Goal: Information Seeking & Learning: Learn about a topic

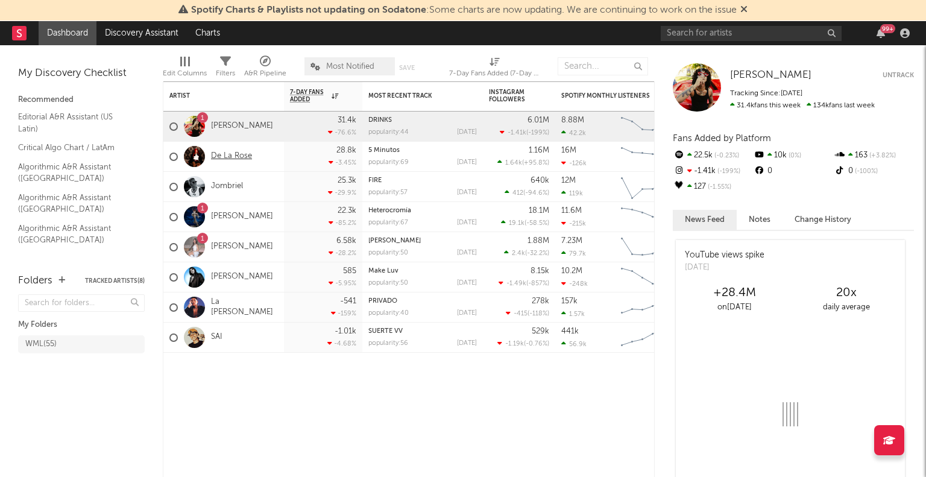
click at [246, 156] on link "De La Rose" at bounding box center [231, 156] width 41 height 10
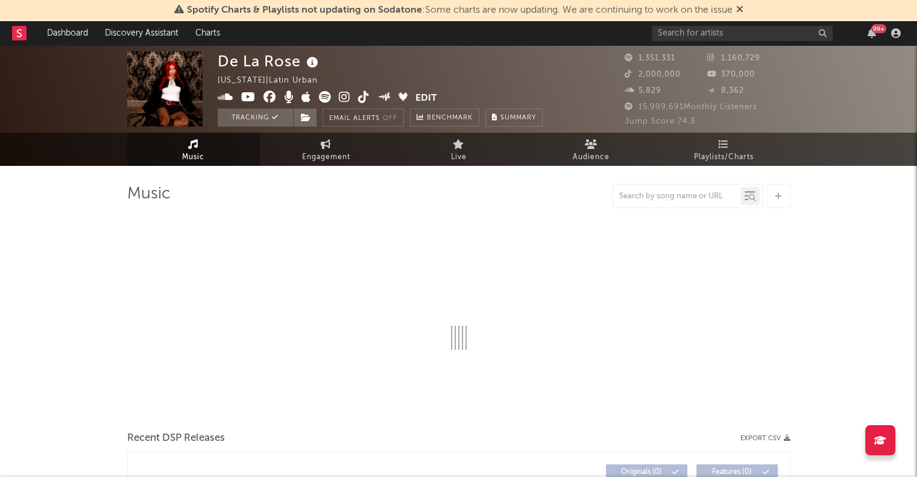
select select "6m"
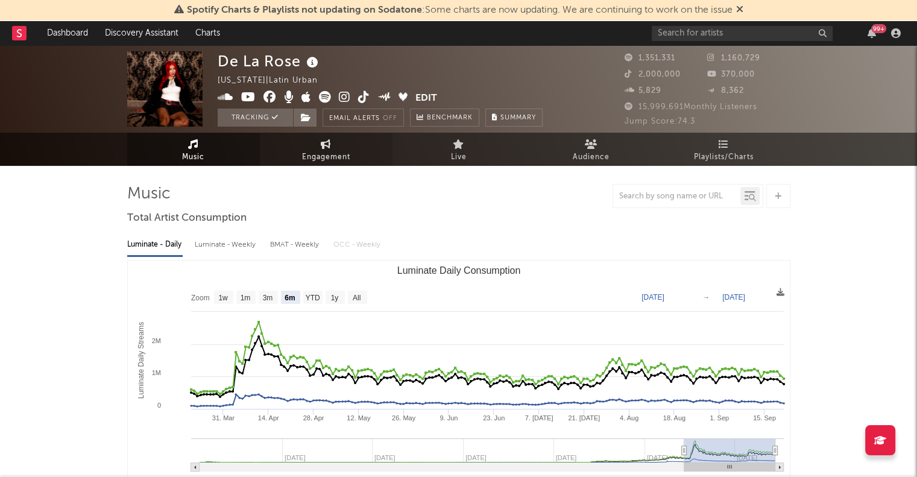
click at [343, 155] on span "Engagement" at bounding box center [326, 157] width 48 height 14
select select "1w"
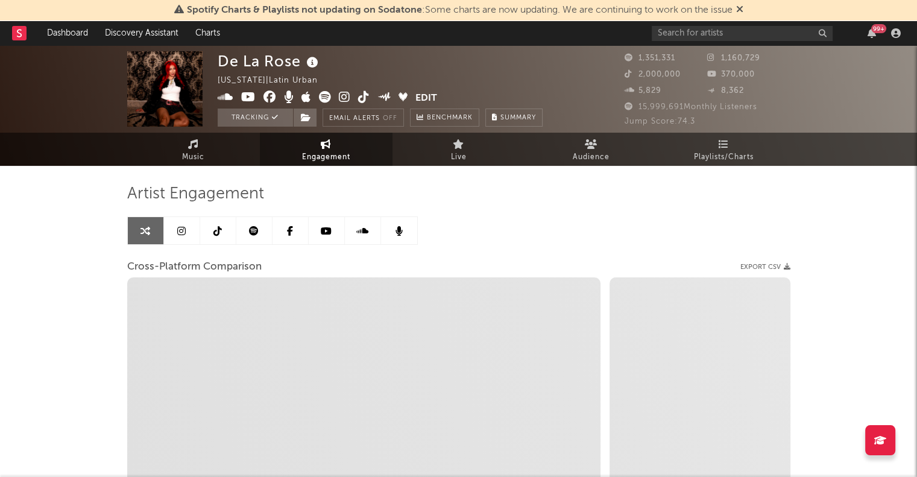
select select "1m"
